Goal: Navigation & Orientation: Understand site structure

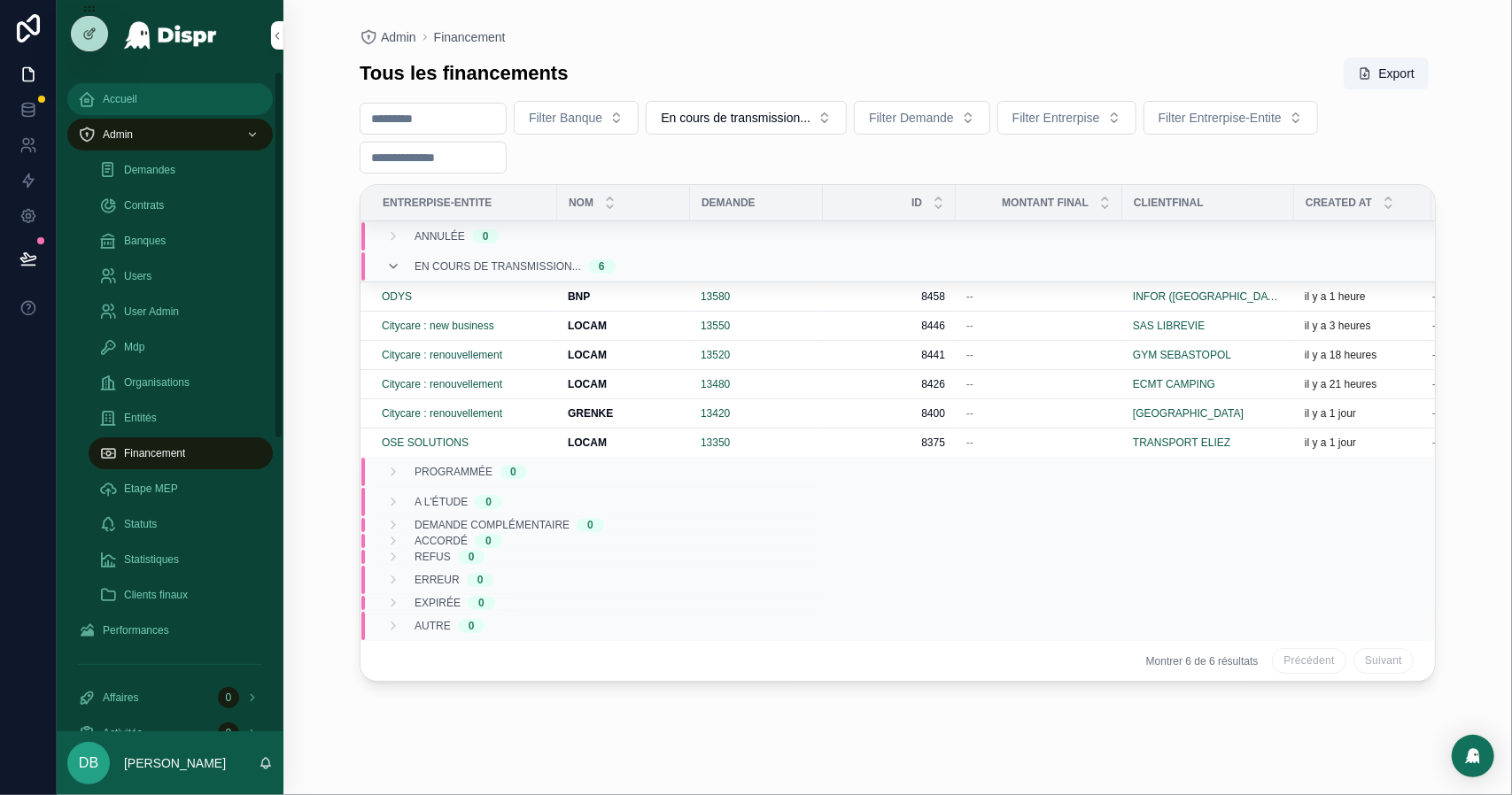
click at [140, 112] on div "Accueil" at bounding box center [169, 99] width 184 height 29
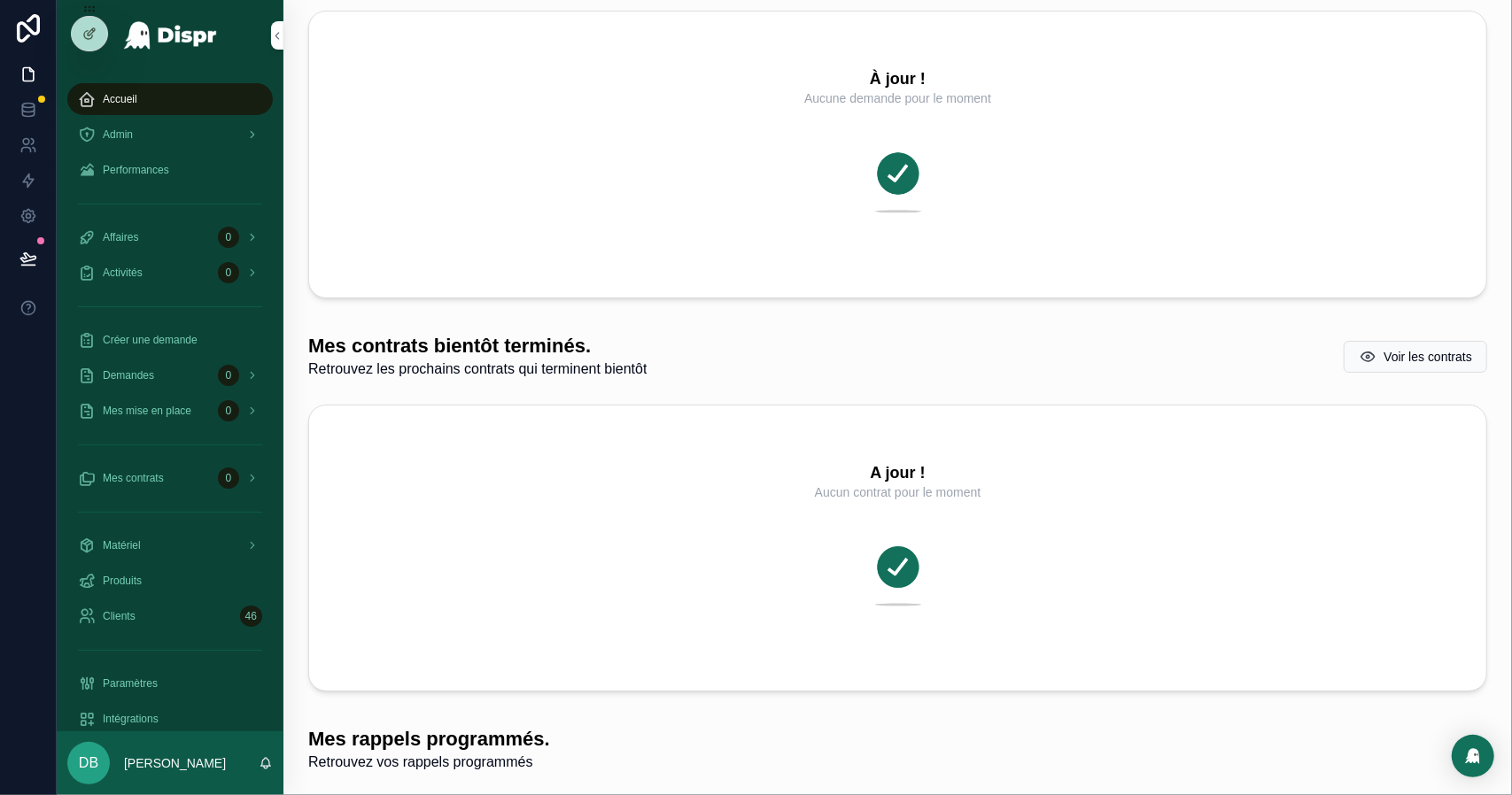
scroll to position [2745, 0]
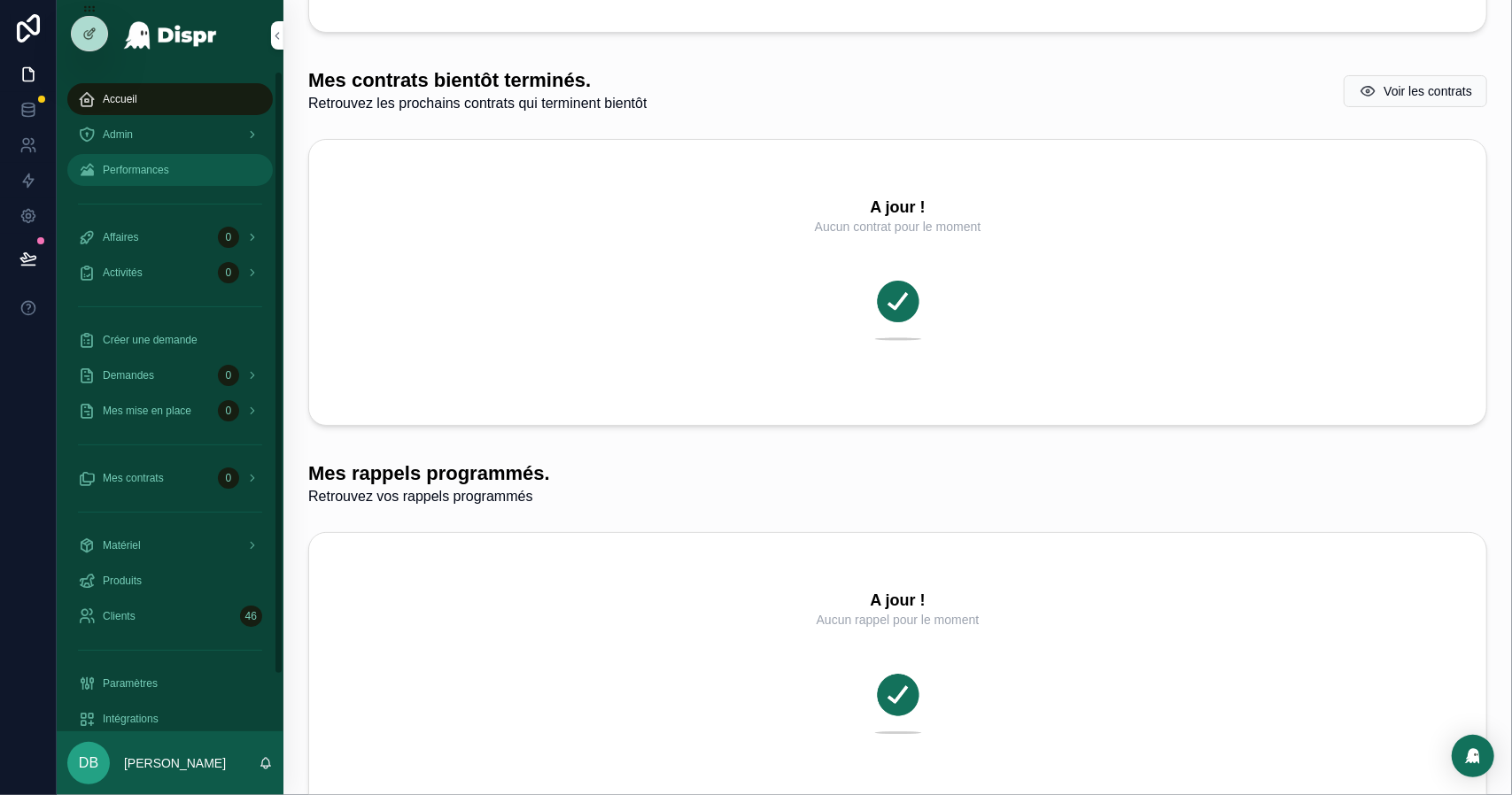
click at [169, 175] on span "Performances" at bounding box center [135, 170] width 67 height 14
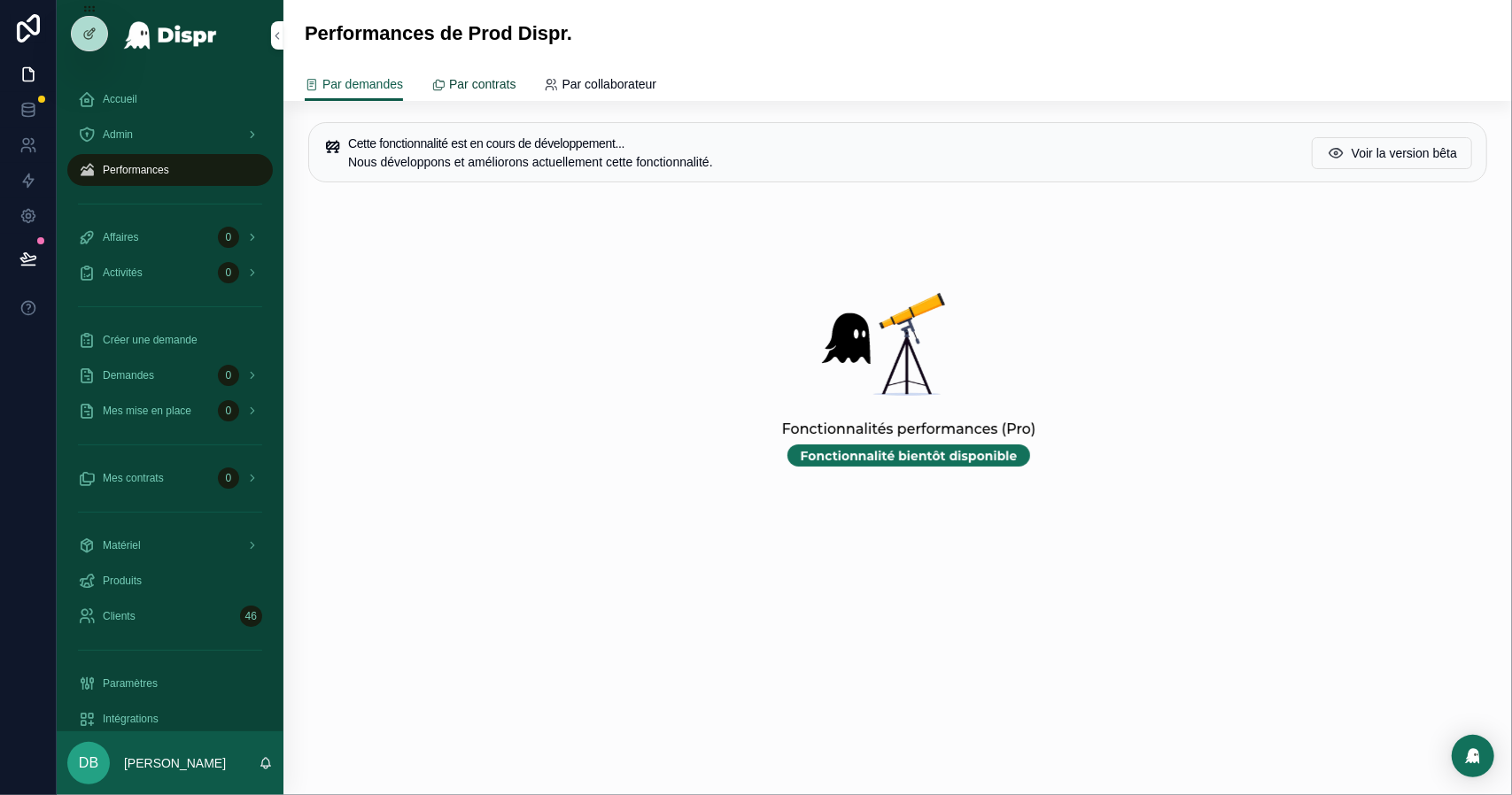
click at [502, 73] on link "Par contrats" at bounding box center [473, 86] width 84 height 36
click at [607, 80] on span "Par collaborateur" at bounding box center [609, 84] width 94 height 18
click at [378, 93] on link "Par demandes" at bounding box center [354, 86] width 98 height 36
click at [179, 139] on div "Admin" at bounding box center [169, 134] width 184 height 29
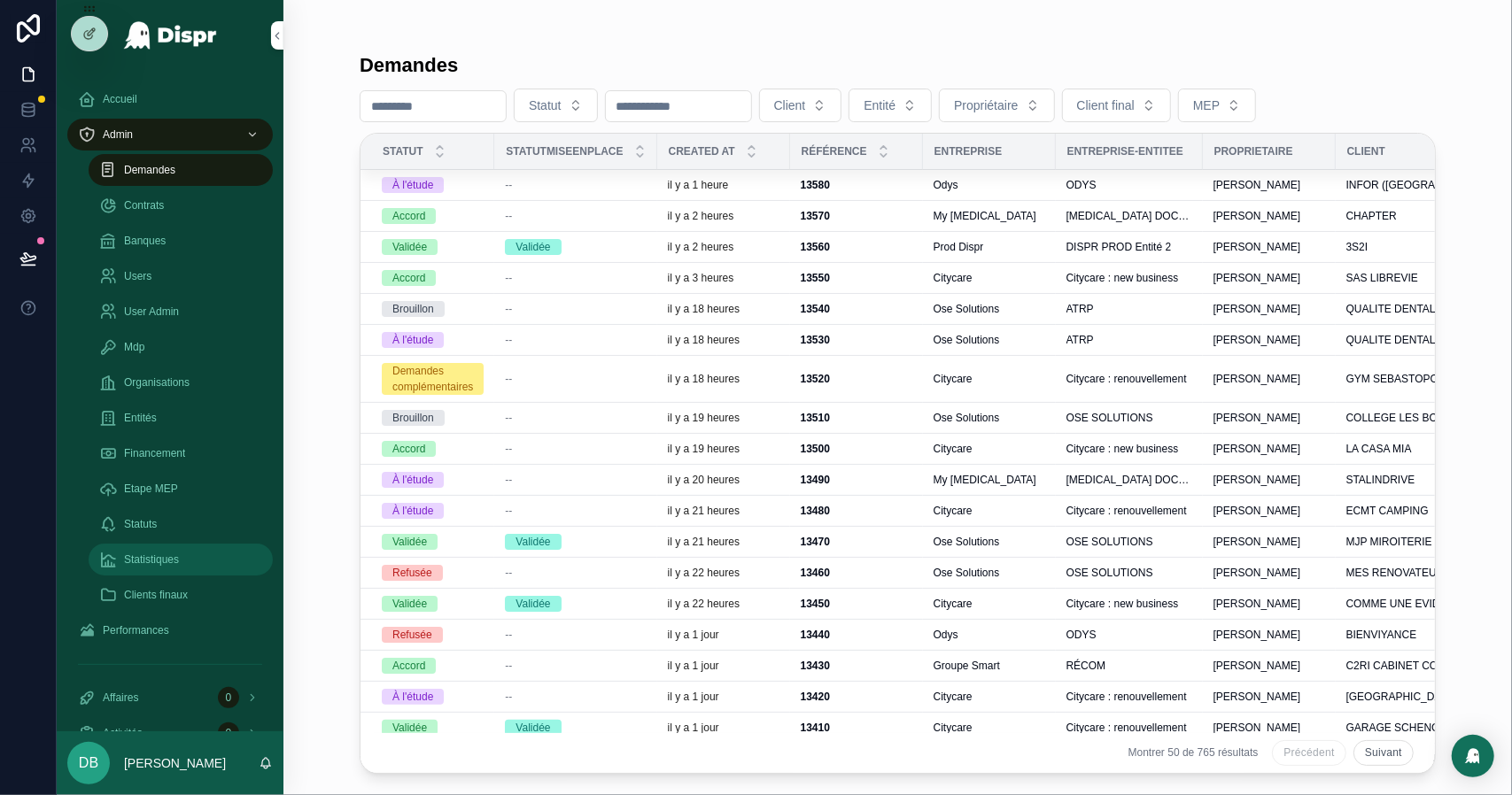
click at [176, 557] on span "Statistiques" at bounding box center [151, 559] width 55 height 14
